Goal: Task Accomplishment & Management: Use online tool/utility

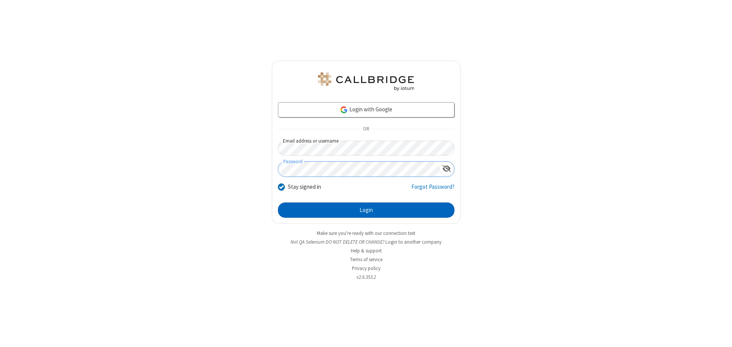
click at [366, 210] on button "Login" at bounding box center [366, 209] width 176 height 15
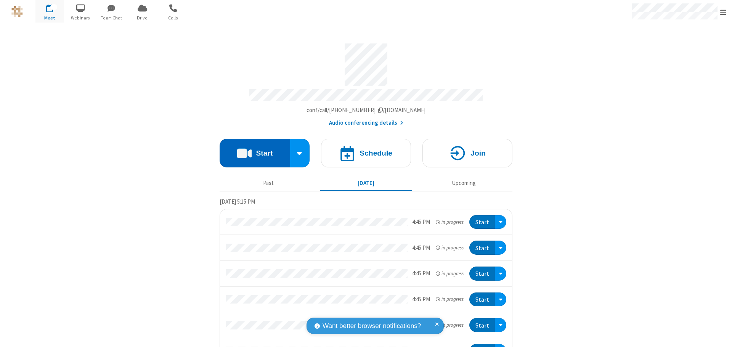
click at [251, 149] on button "Start" at bounding box center [254, 153] width 70 height 29
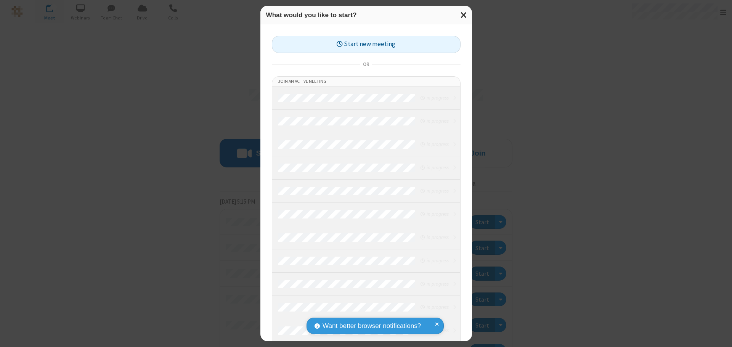
click at [366, 44] on button "Start new meeting" at bounding box center [366, 44] width 189 height 17
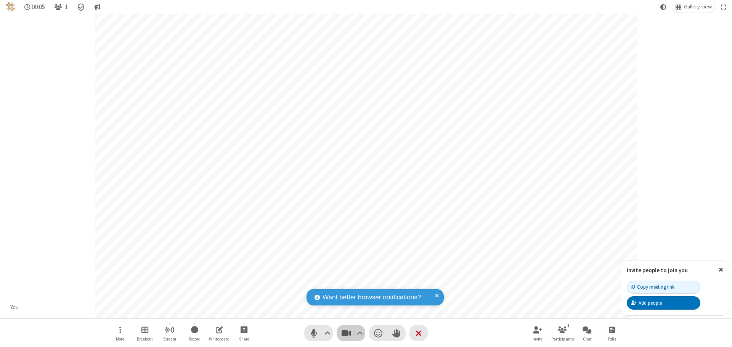
click at [346, 333] on span "Stop video (⌘+Shift+V)" at bounding box center [345, 332] width 11 height 11
click at [346, 333] on span "Start video (⌘+Shift+V)" at bounding box center [345, 332] width 11 height 11
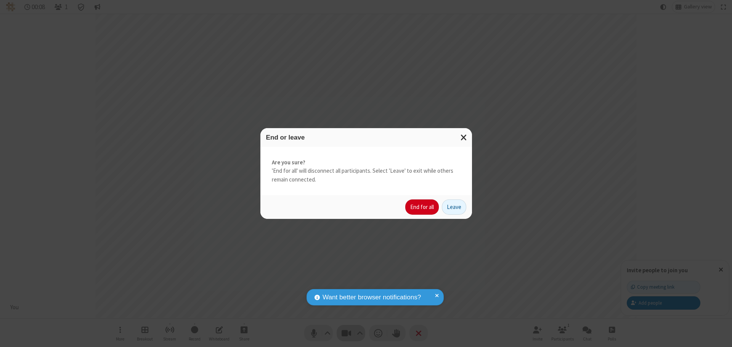
click at [422, 207] on button "End for all" at bounding box center [422, 206] width 34 height 15
